Goal: Obtain resource: Download file/media

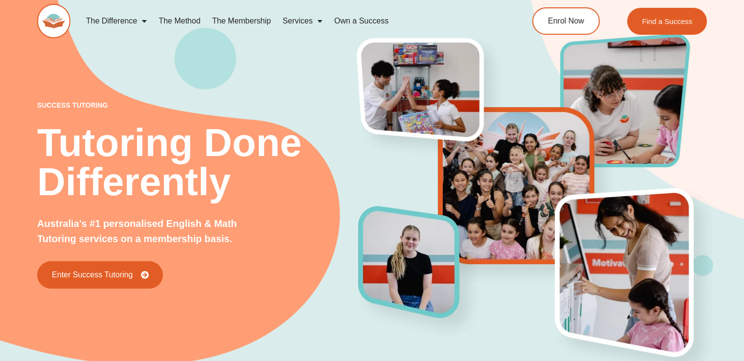
click at [43, 54] on div "success tutoring Tutoring Done Differently Australia's #1 personalised English …" at bounding box center [372, 178] width 670 height 430
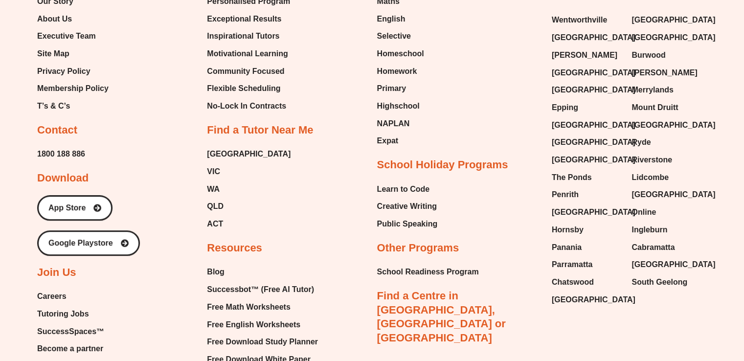
scroll to position [4089, 0]
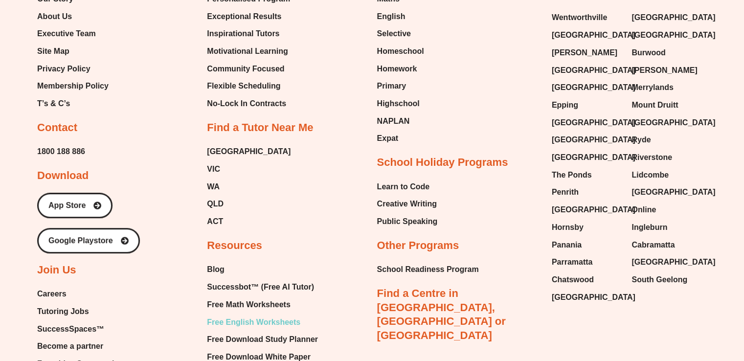
click at [266, 315] on span "Free English Worksheets" at bounding box center [253, 322] width 93 height 15
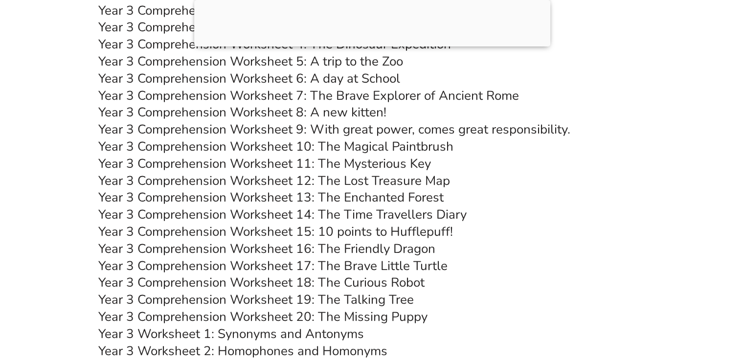
scroll to position [3379, 0]
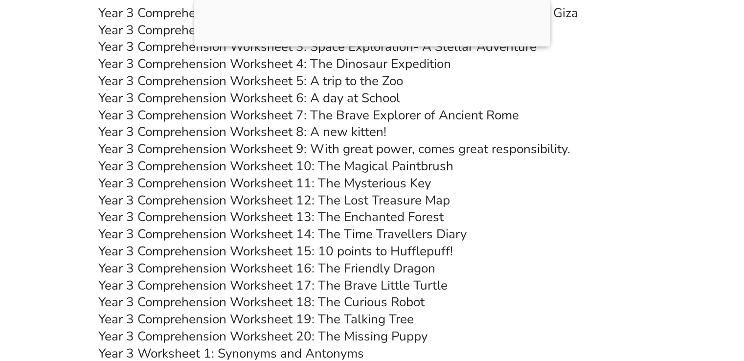
click at [338, 268] on link "Year 3 Comprehension Worksheet 16: The Friendly Dragon" at bounding box center [266, 268] width 337 height 17
